Goal: Navigation & Orientation: Find specific page/section

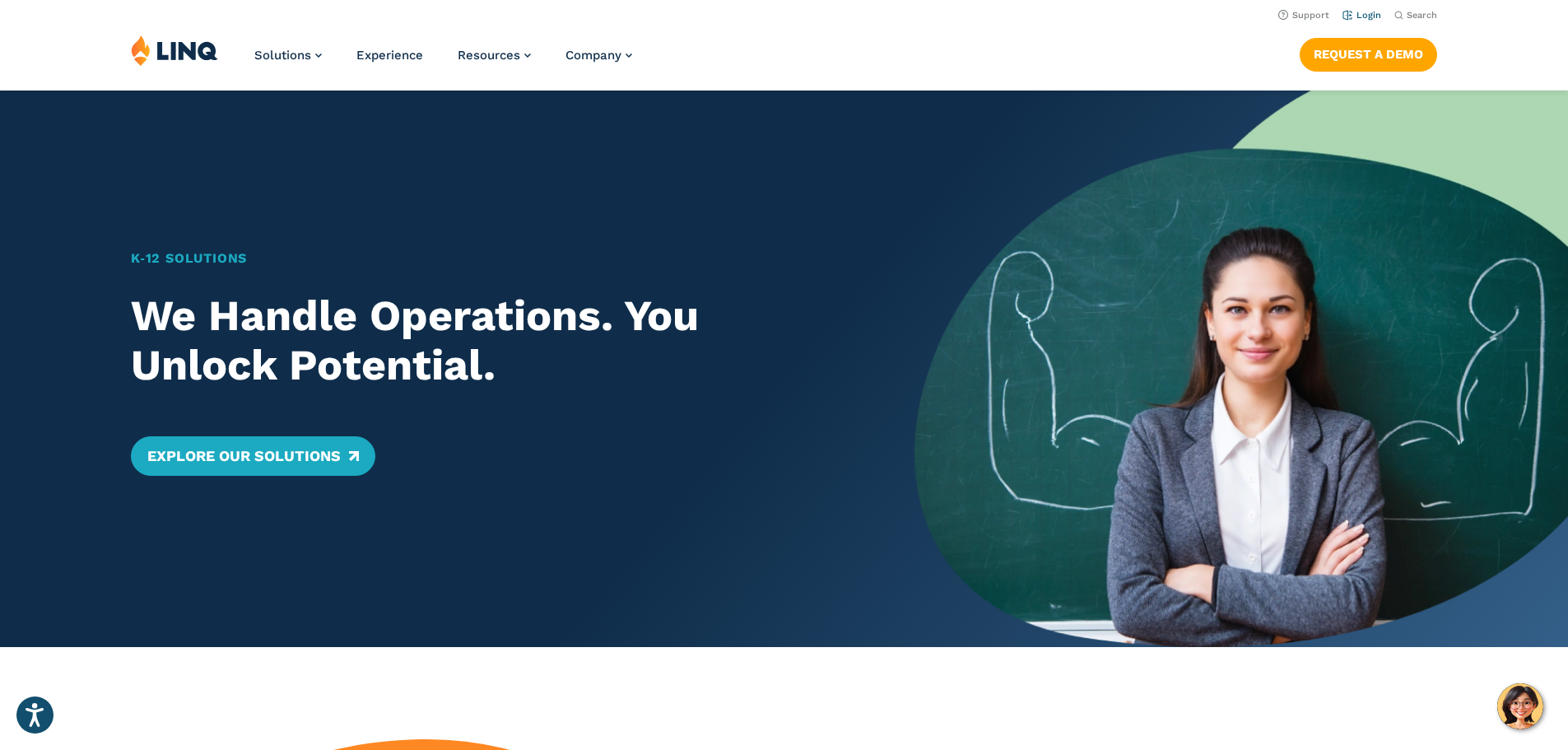
click at [1347, 11] on link "Login" at bounding box center [1362, 15] width 39 height 11
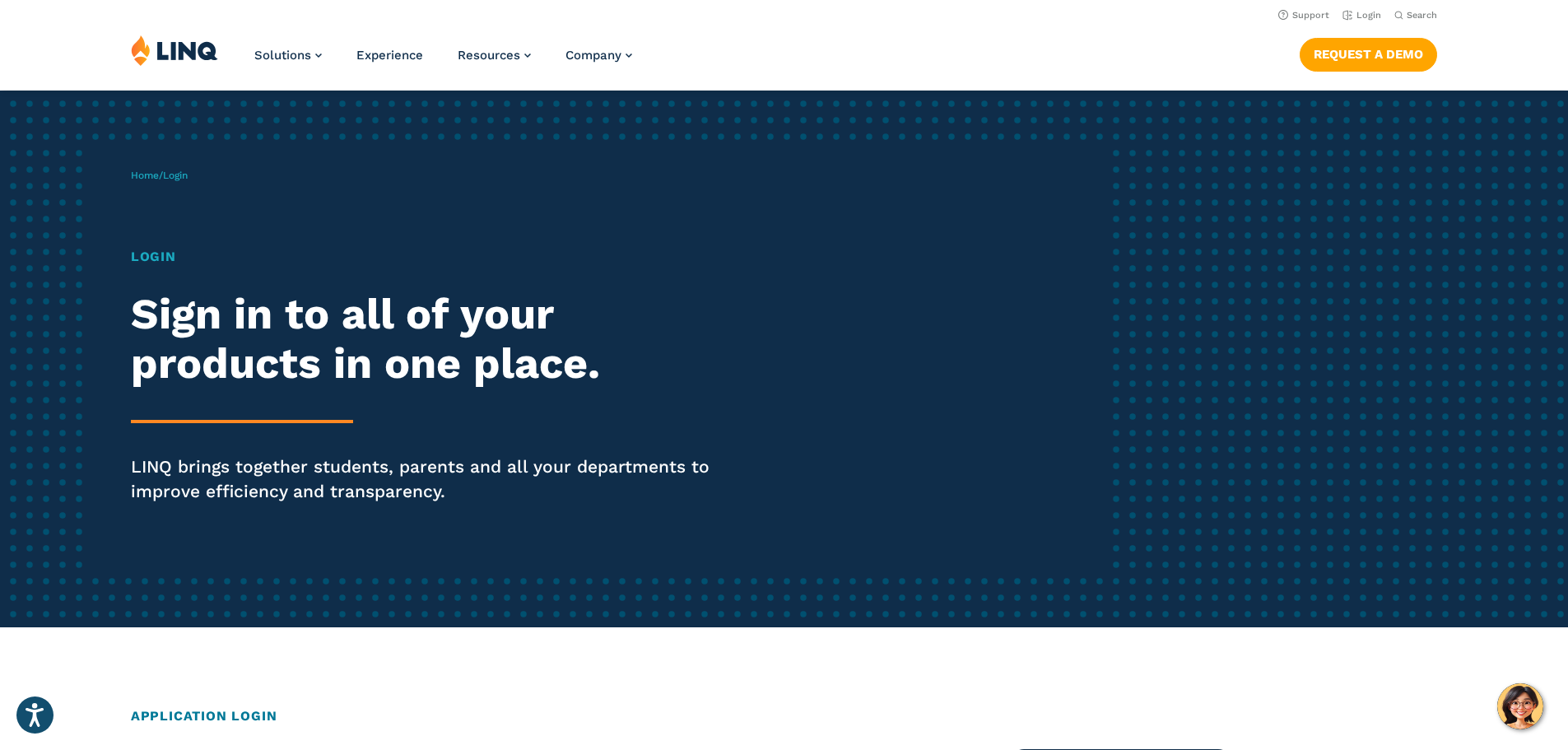
click at [147, 254] on h1 "Login" at bounding box center [433, 256] width 604 height 19
click at [229, 386] on h2 "Sign in to all of your products in one place." at bounding box center [433, 339] width 604 height 99
click at [177, 175] on span "Login" at bounding box center [175, 175] width 25 height 12
click at [138, 180] on link "Home" at bounding box center [145, 175] width 28 height 12
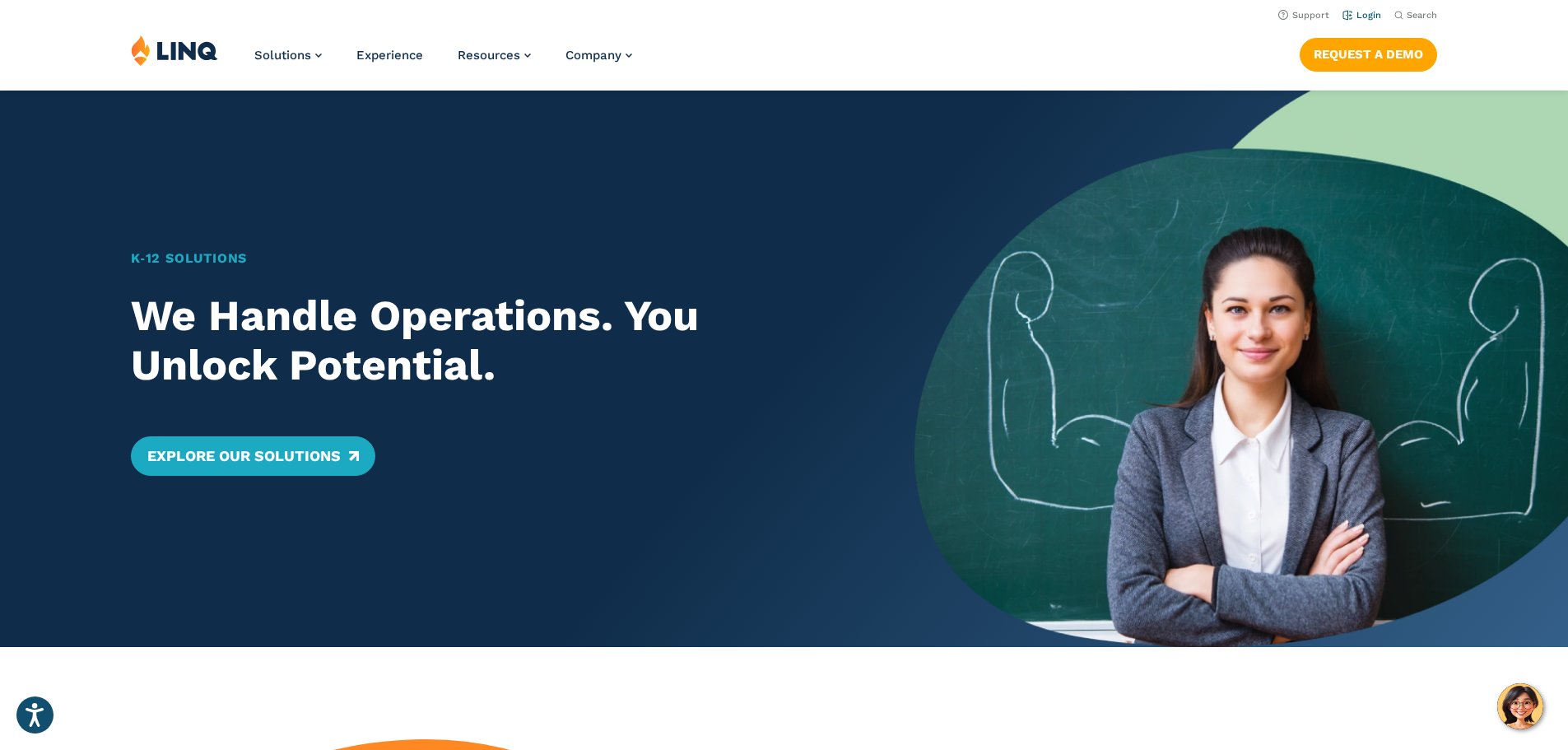
click at [1364, 18] on link "Login" at bounding box center [1362, 15] width 39 height 11
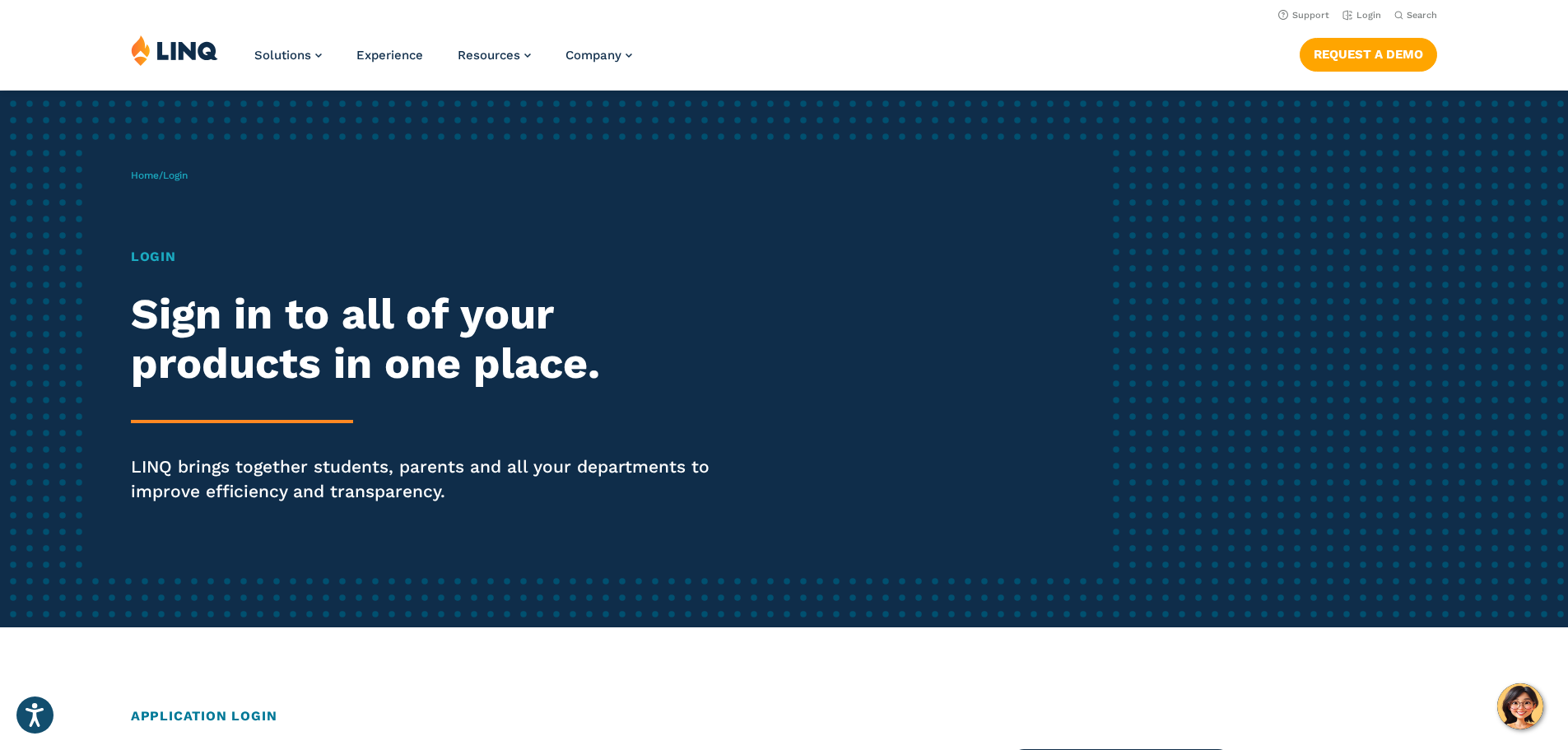
click at [156, 247] on div "Home / Login Login Sign in to all of your products in one place. LINQ brings to…" at bounding box center [621, 359] width 979 height 421
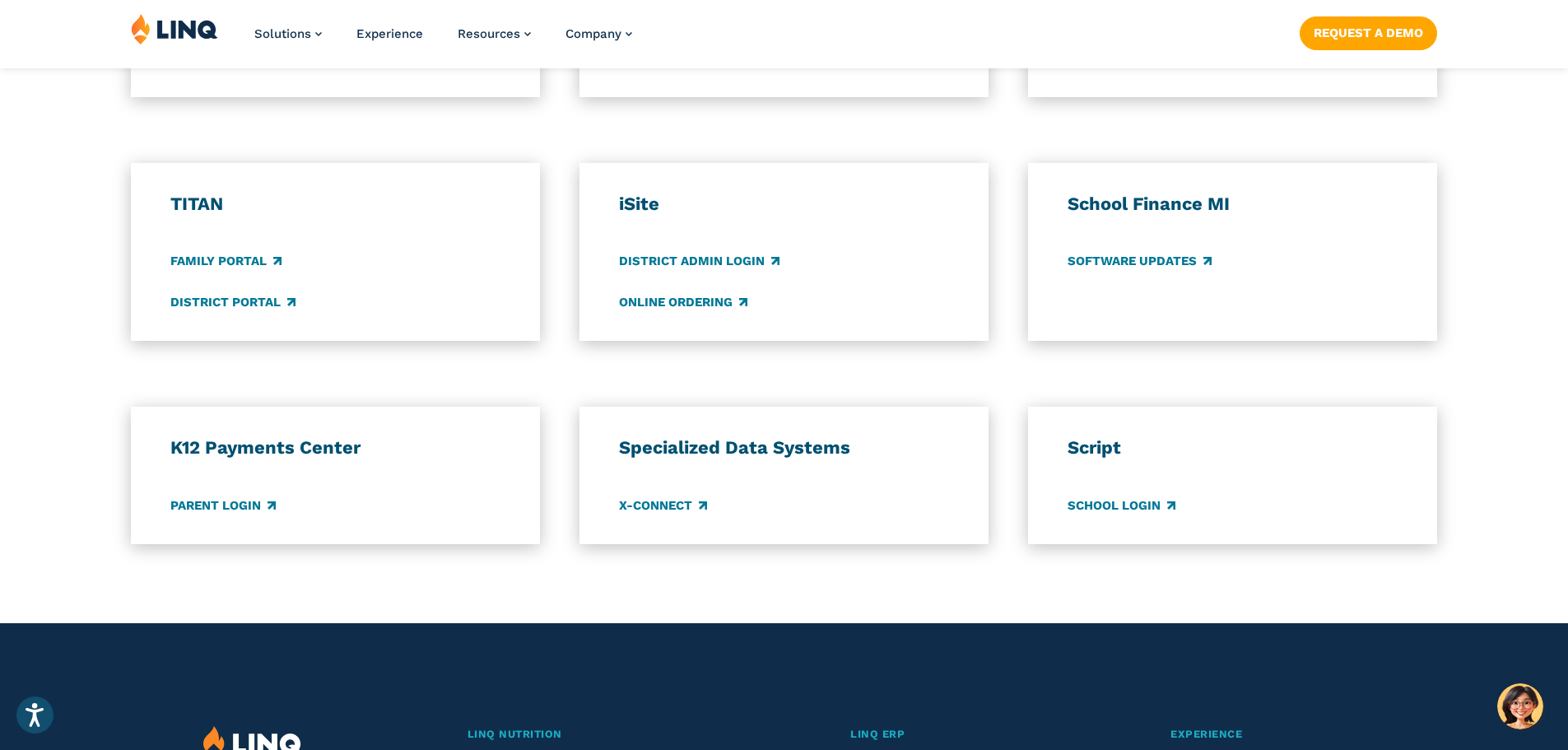
scroll to position [1234, 0]
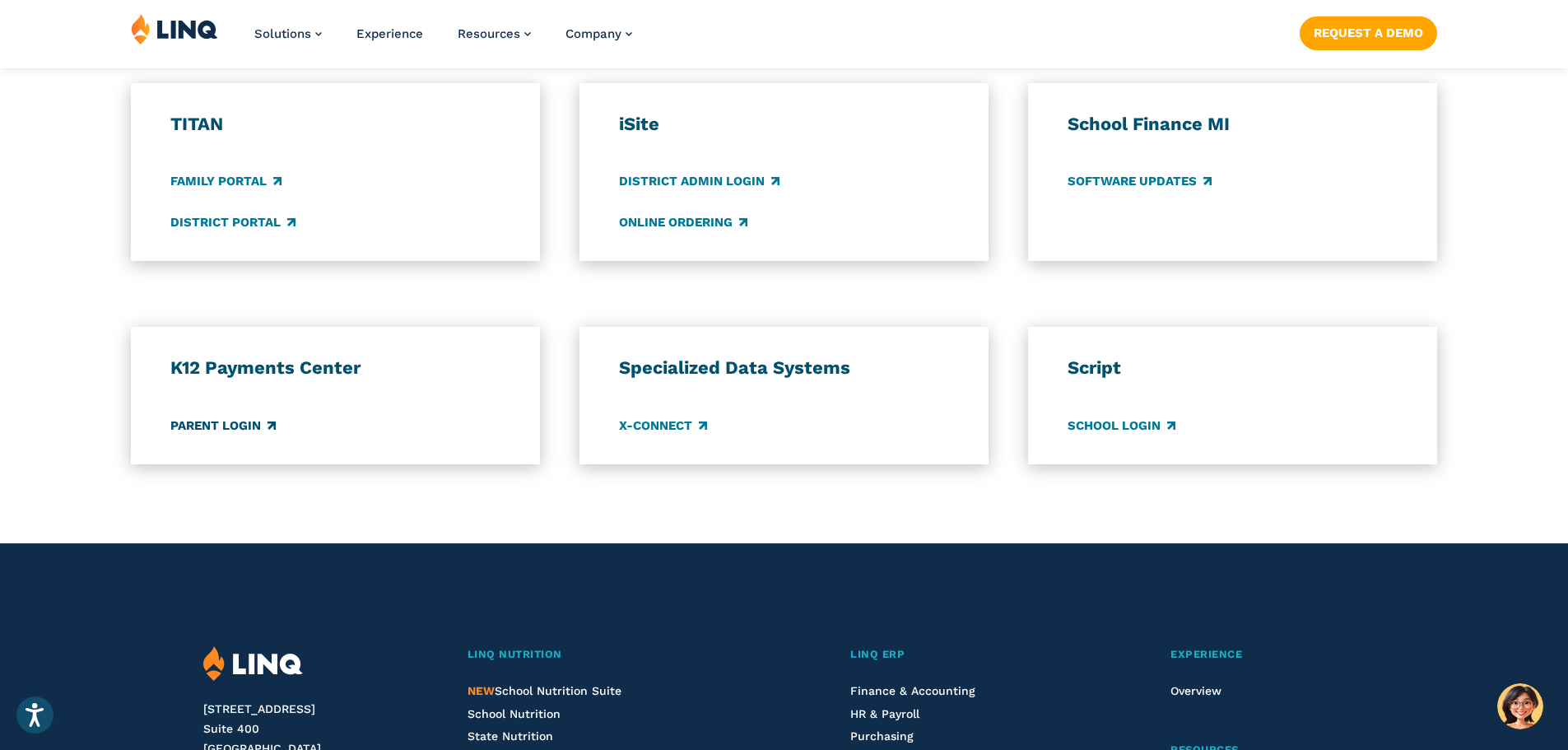
click at [252, 423] on link "Parent Login" at bounding box center [222, 424] width 106 height 18
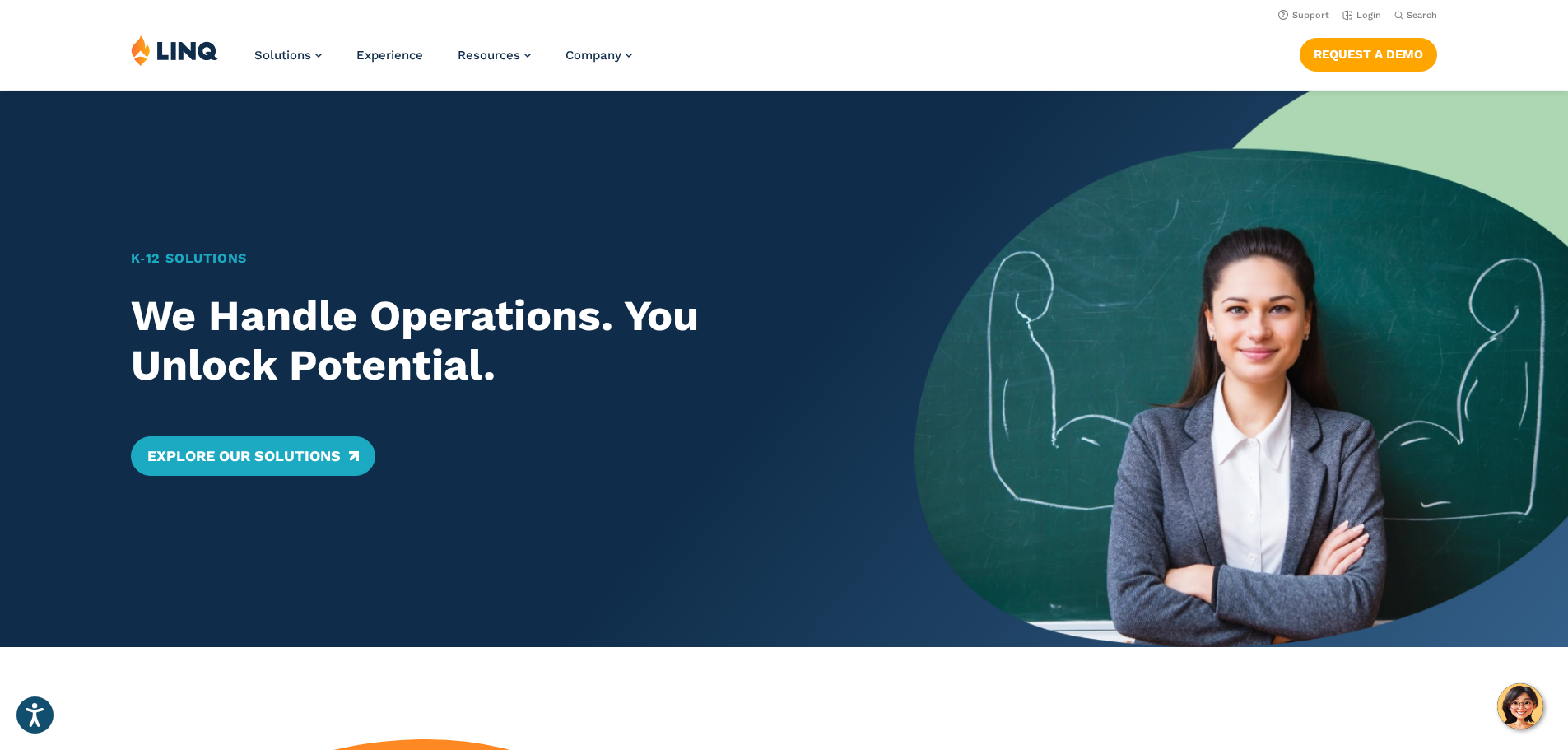
click at [556, 594] on div "K‑12 Solutions We Handle Operations. You Unlock Potential. Explore Our Solutions" at bounding box center [457, 369] width 914 height 556
